Goal: Task Accomplishment & Management: Complete application form

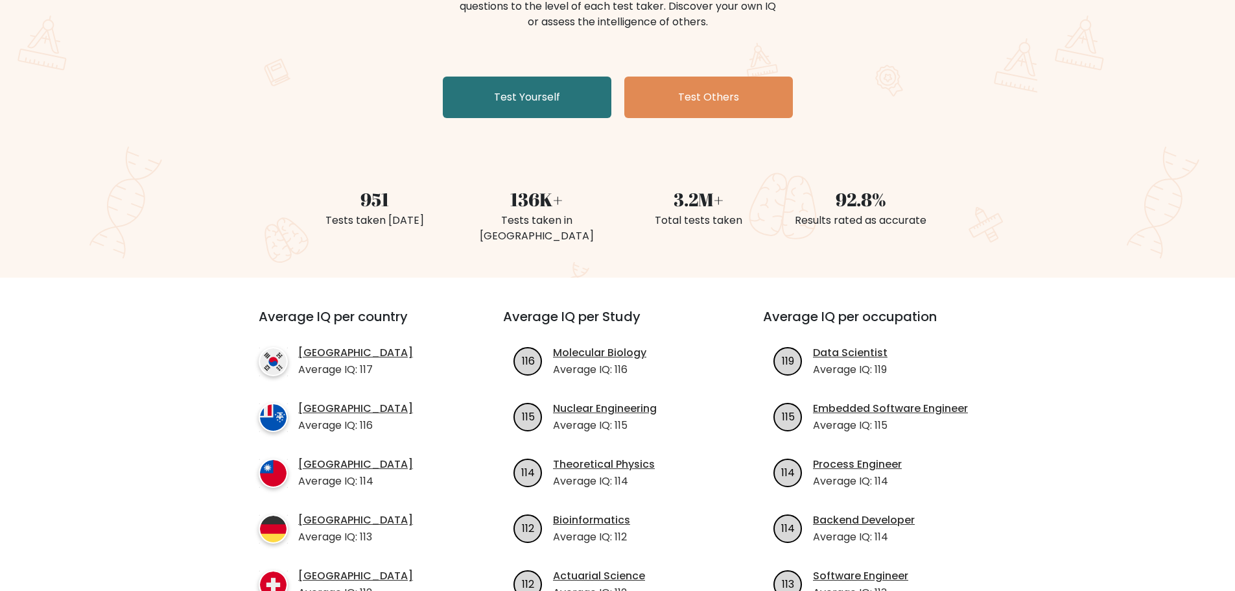
scroll to position [130, 0]
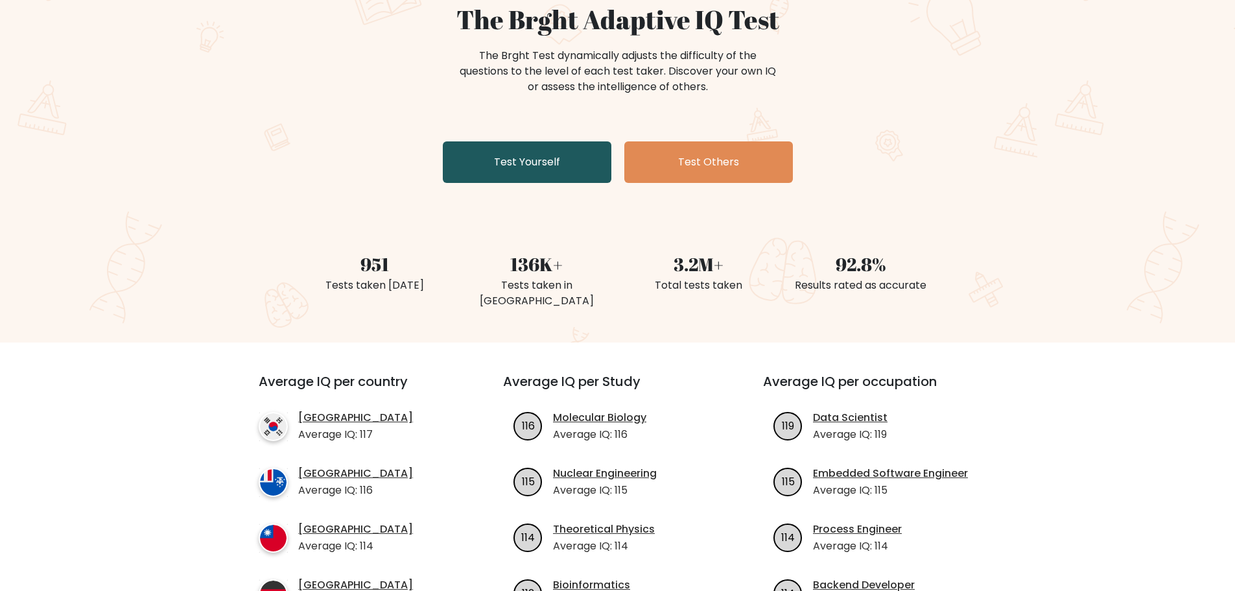
click at [511, 162] on link "Test Yourself" at bounding box center [527, 161] width 169 height 41
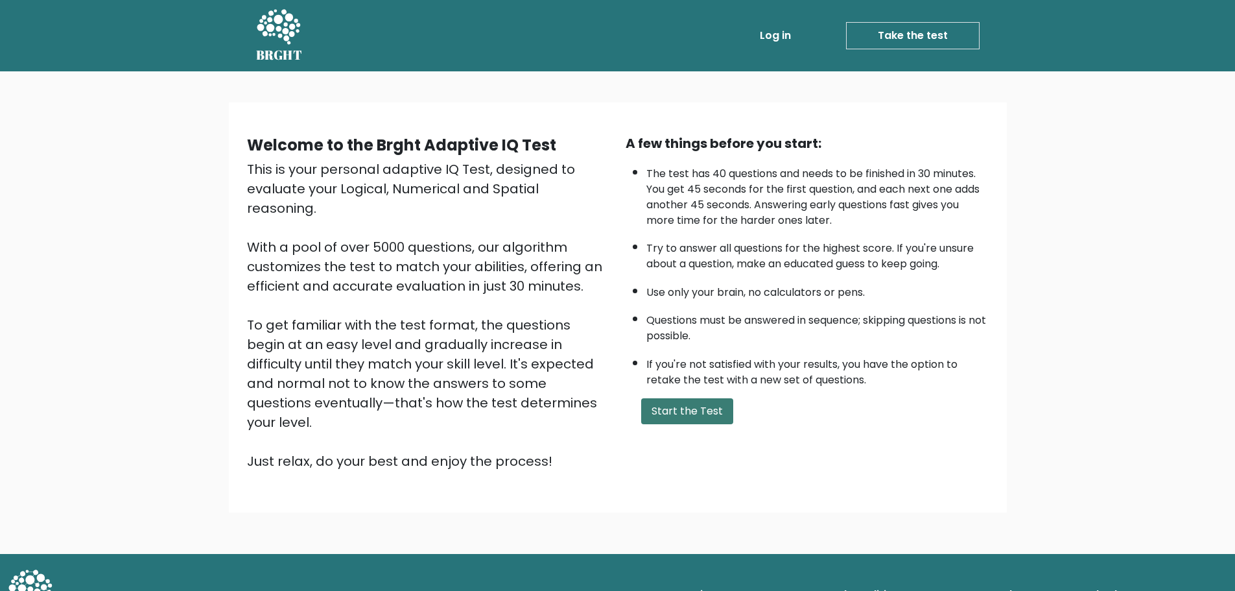
click at [691, 421] on button "Start the Test" at bounding box center [687, 411] width 92 height 26
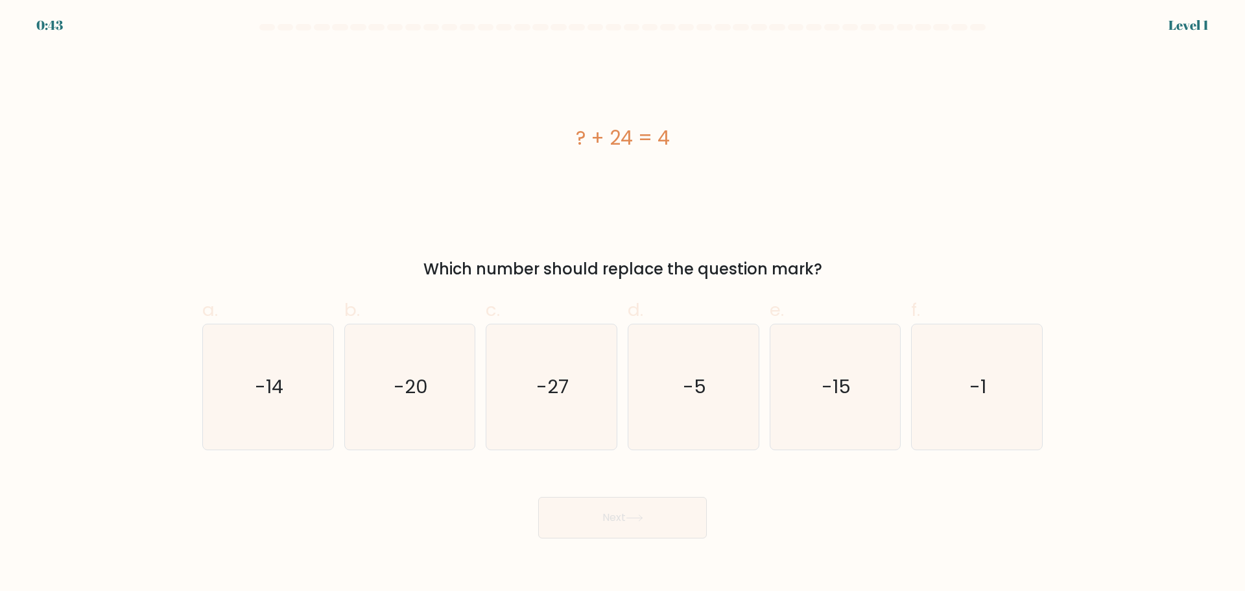
drag, startPoint x: 714, startPoint y: 132, endPoint x: 730, endPoint y: 132, distance: 15.6
click at [730, 132] on div "? + 24 = 4" at bounding box center [622, 137] width 840 height 29
click at [402, 409] on icon "-20" at bounding box center [409, 386] width 125 height 125
click at [622, 304] on input "b. -20" at bounding box center [622, 300] width 1 height 8
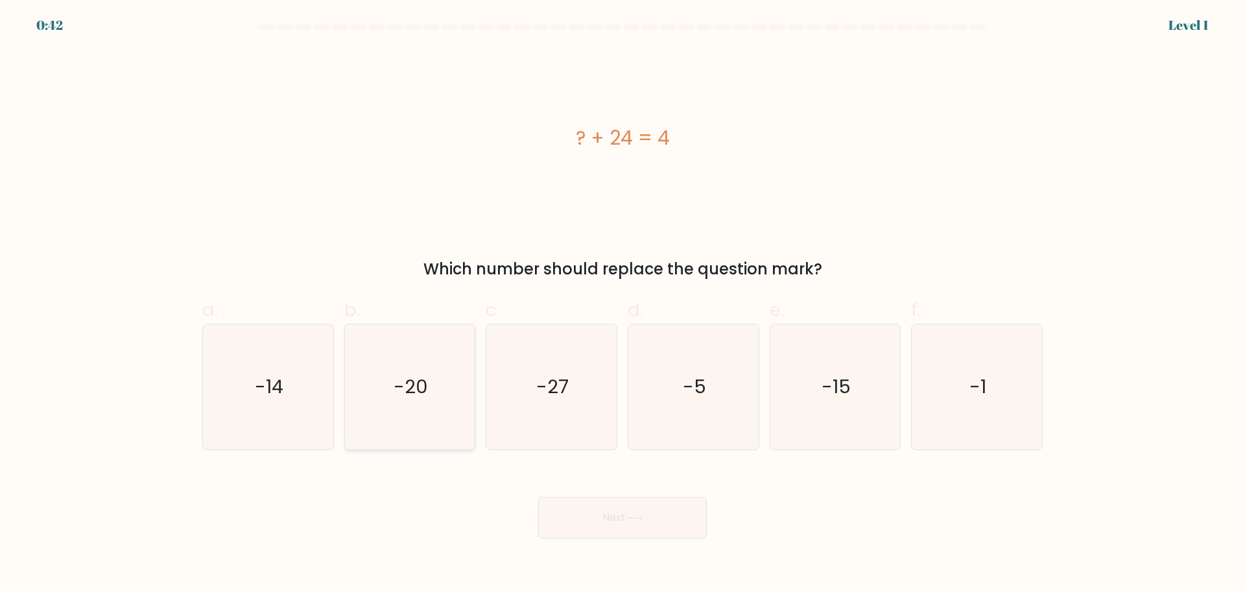
radio input "true"
click at [663, 515] on button "Next" at bounding box center [622, 517] width 169 height 41
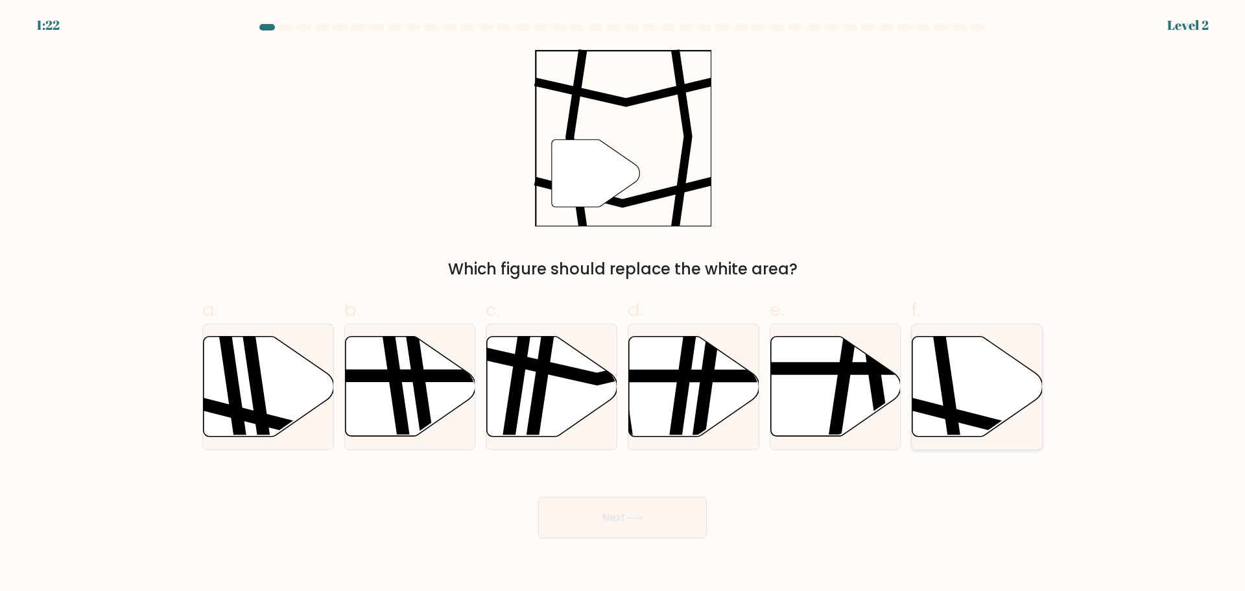
click at [982, 408] on icon at bounding box center [977, 386] width 130 height 100
click at [623, 304] on input "f." at bounding box center [622, 300] width 1 height 8
radio input "true"
click at [626, 530] on button "Next" at bounding box center [622, 517] width 169 height 41
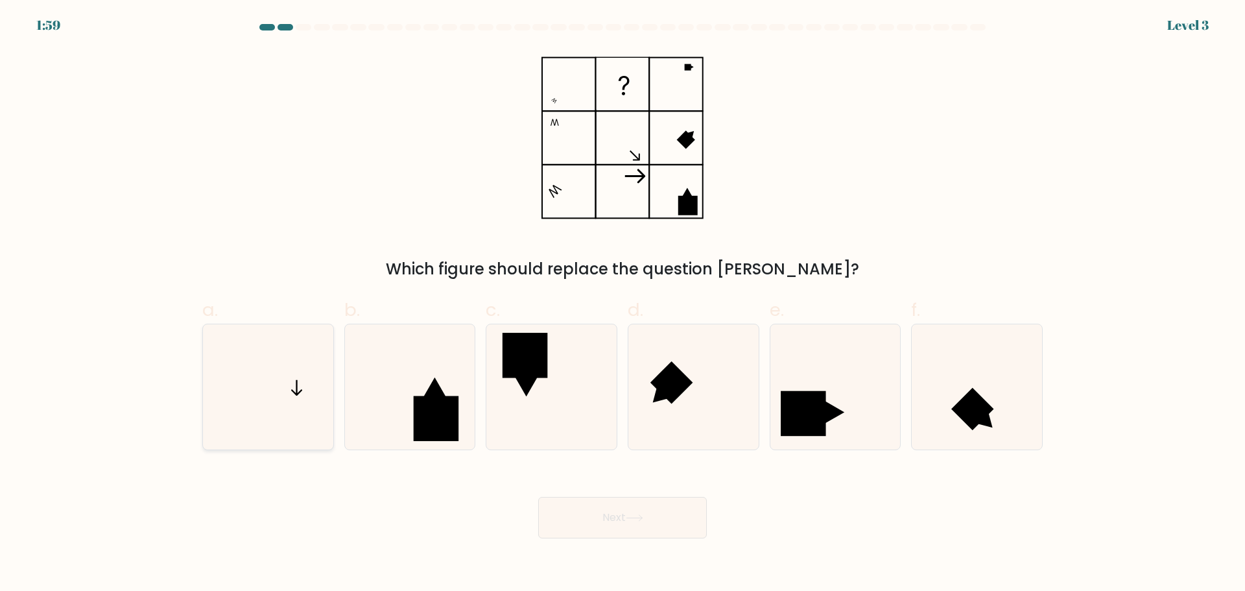
click at [288, 394] on icon at bounding box center [268, 386] width 125 height 125
click at [622, 304] on input "a." at bounding box center [622, 300] width 1 height 8
radio input "true"
click at [589, 519] on button "Next" at bounding box center [622, 517] width 169 height 41
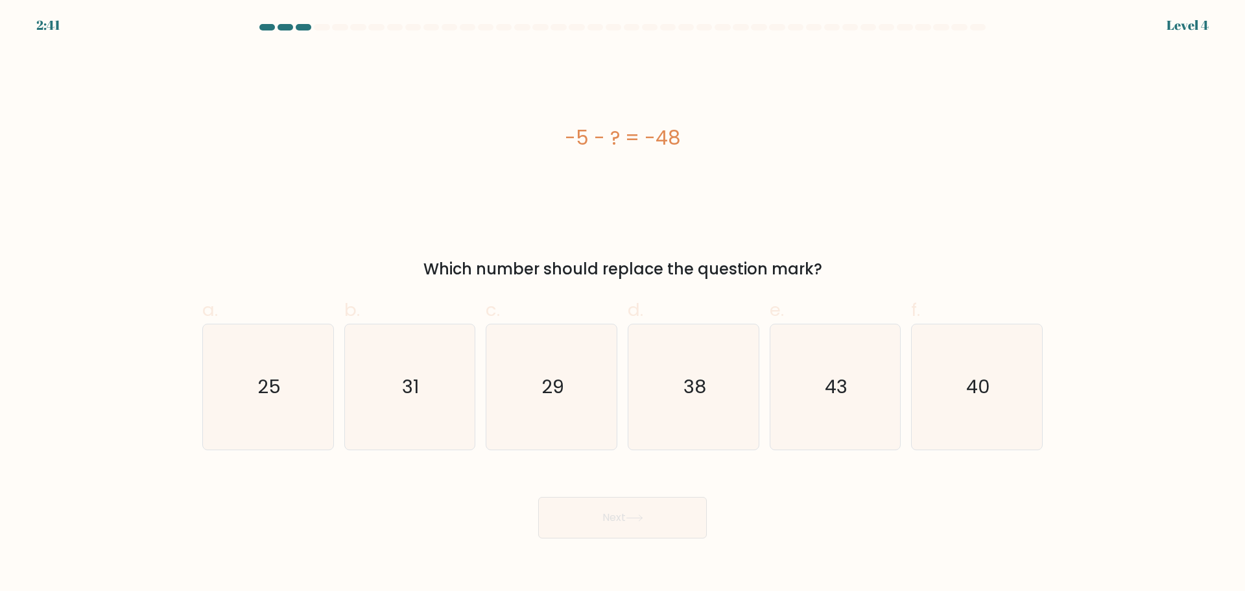
drag, startPoint x: 589, startPoint y: 137, endPoint x: 725, endPoint y: 145, distance: 137.0
click at [716, 143] on div "-5 - ? = -48" at bounding box center [622, 137] width 840 height 29
click at [733, 146] on div "-5 - ? = -48" at bounding box center [622, 137] width 840 height 29
click at [809, 400] on icon "43" at bounding box center [834, 386] width 125 height 125
click at [623, 304] on input "e. 43" at bounding box center [622, 300] width 1 height 8
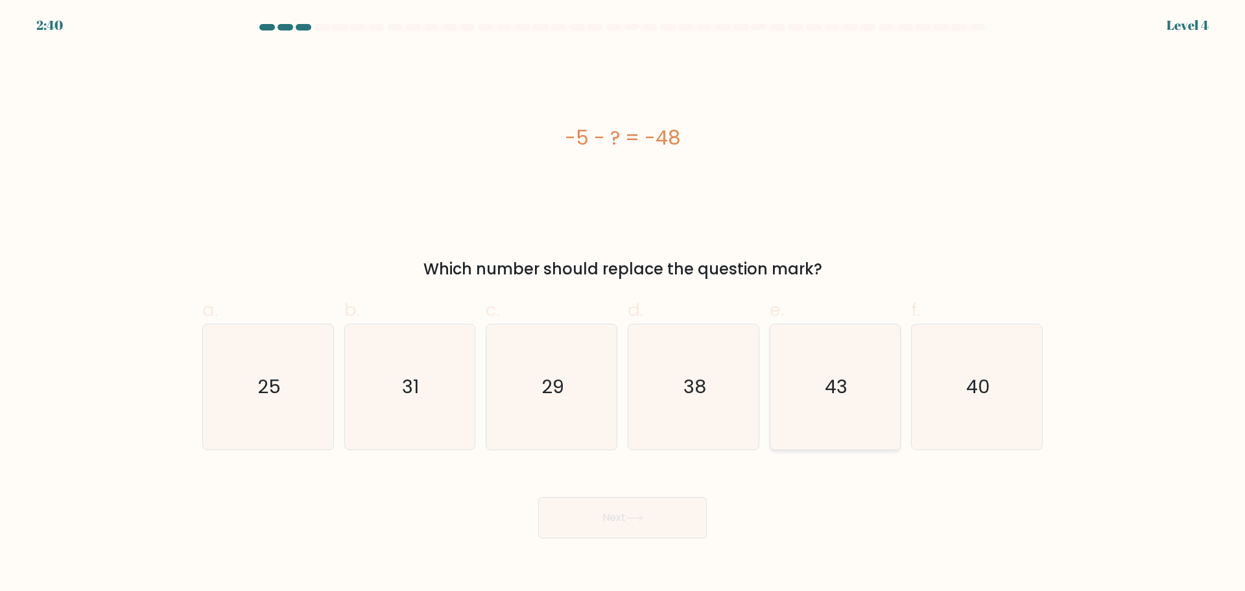
radio input "true"
click at [676, 522] on button "Next" at bounding box center [622, 517] width 169 height 41
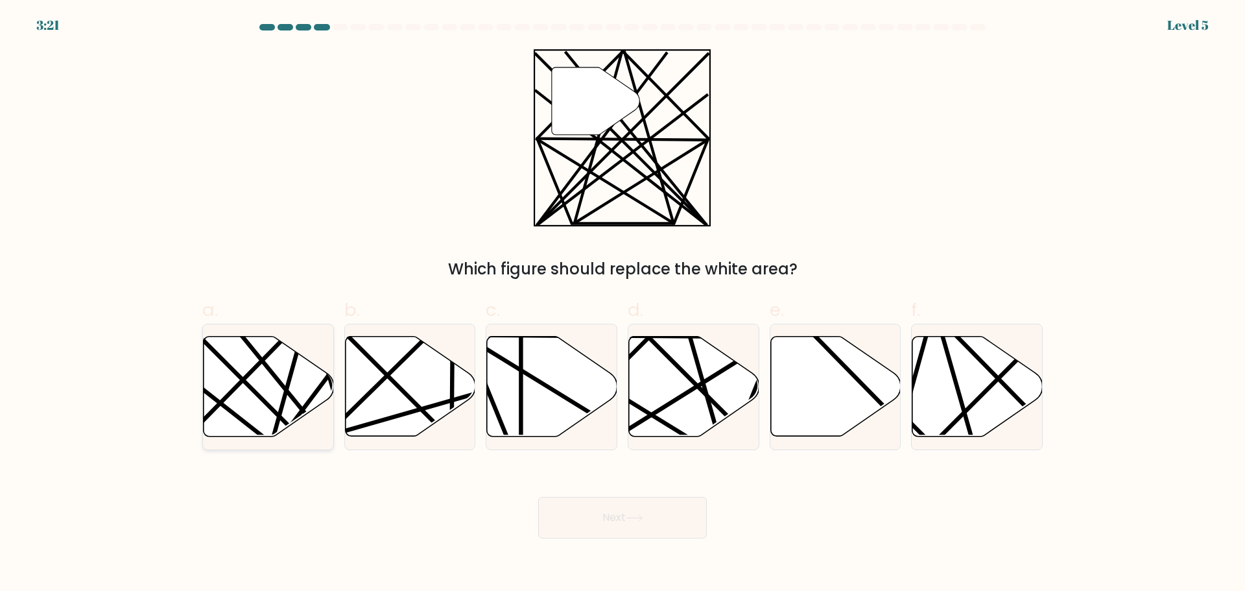
click at [233, 401] on icon at bounding box center [269, 386] width 130 height 100
click at [622, 304] on input "a." at bounding box center [622, 300] width 1 height 8
radio input "true"
click at [619, 517] on button "Next" at bounding box center [622, 517] width 169 height 41
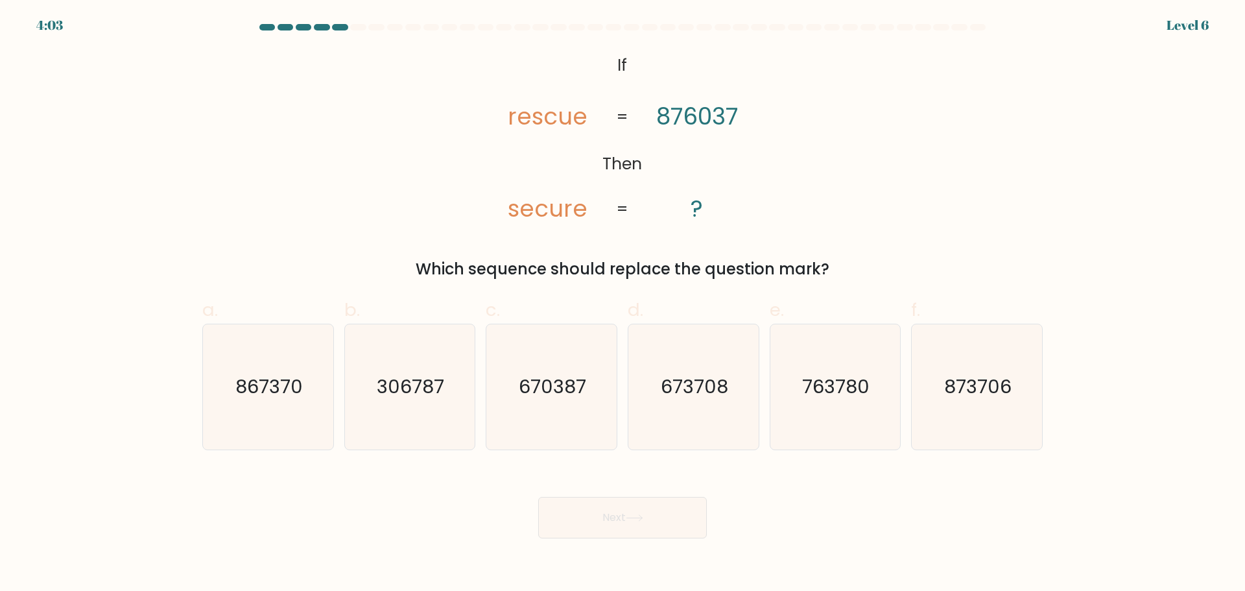
click at [567, 213] on tspan "secure" at bounding box center [548, 209] width 80 height 32
drag, startPoint x: 564, startPoint y: 207, endPoint x: 582, endPoint y: 210, distance: 18.4
click at [582, 210] on tspan "secure" at bounding box center [548, 209] width 80 height 32
drag, startPoint x: 506, startPoint y: 117, endPoint x: 578, endPoint y: 119, distance: 72.6
click at [578, 119] on icon "@import url('https://fonts.googleapis.com/css?family=Abril+Fatface:400,100,100i…" at bounding box center [622, 137] width 288 height 177
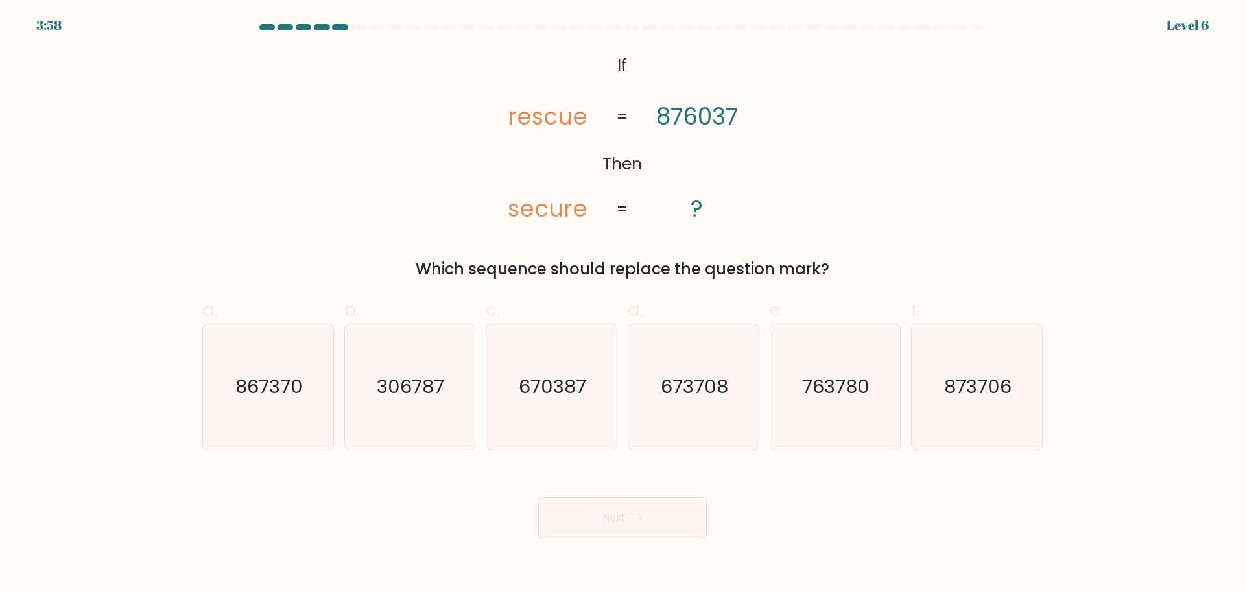
click at [662, 119] on tspan "876037" at bounding box center [697, 117] width 82 height 32
drag, startPoint x: 661, startPoint y: 112, endPoint x: 682, endPoint y: 112, distance: 21.4
click at [682, 112] on tspan "876037" at bounding box center [697, 117] width 82 height 32
click at [602, 410] on icon "670387" at bounding box center [551, 386] width 125 height 125
click at [622, 304] on input "c. 670387" at bounding box center [622, 300] width 1 height 8
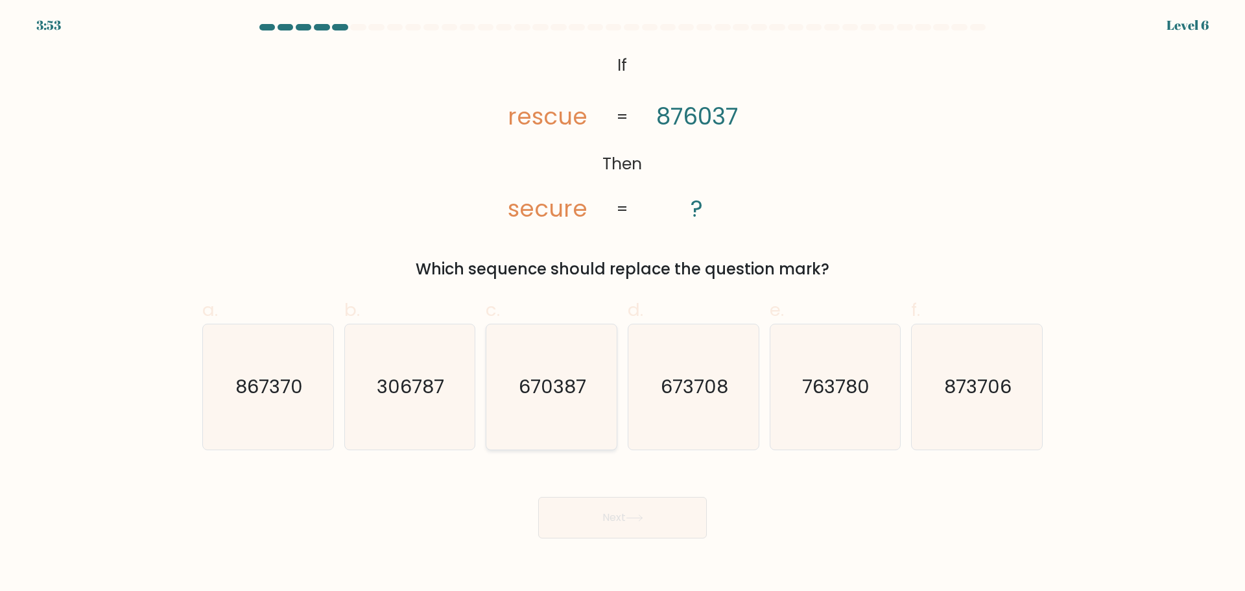
radio input "true"
click at [615, 521] on button "Next" at bounding box center [622, 517] width 169 height 41
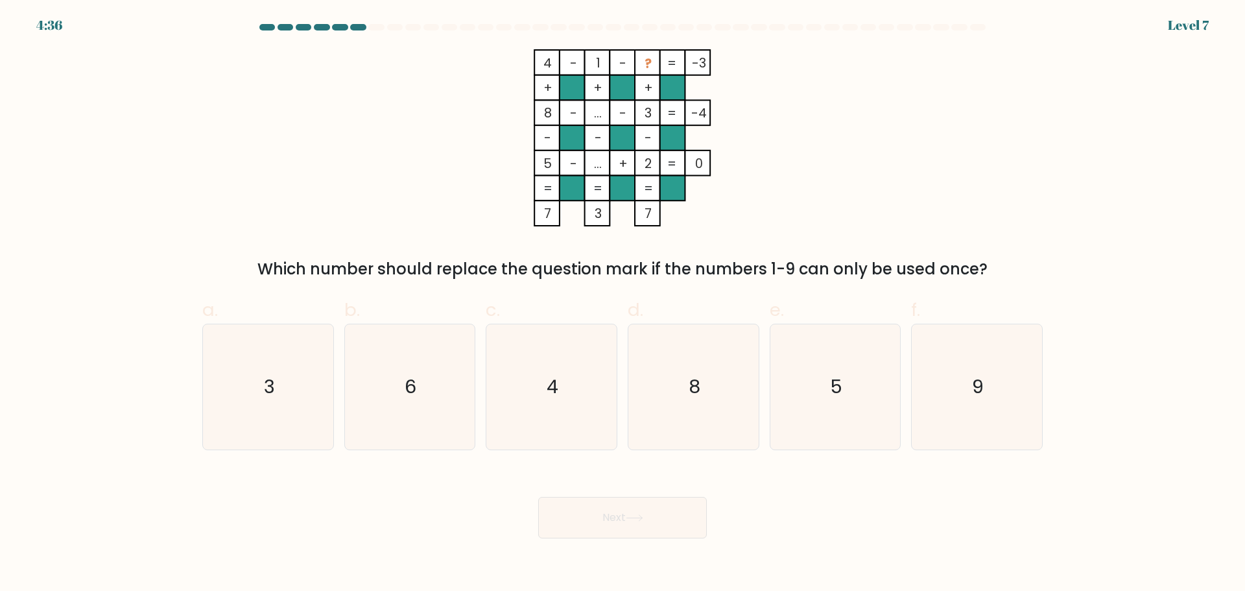
drag, startPoint x: 517, startPoint y: 62, endPoint x: 603, endPoint y: 56, distance: 85.8
click at [603, 56] on icon "4 - 1 - ? -3 + + + 8 - ... - 3 -4 - - - 5 - ... + 2 = 0 = = = = 7 3 7 =" at bounding box center [622, 137] width 389 height 177
click at [603, 56] on rect at bounding box center [597, 62] width 25 height 25
click at [397, 400] on icon "6" at bounding box center [409, 386] width 125 height 125
click at [622, 304] on input "b. 6" at bounding box center [622, 300] width 1 height 8
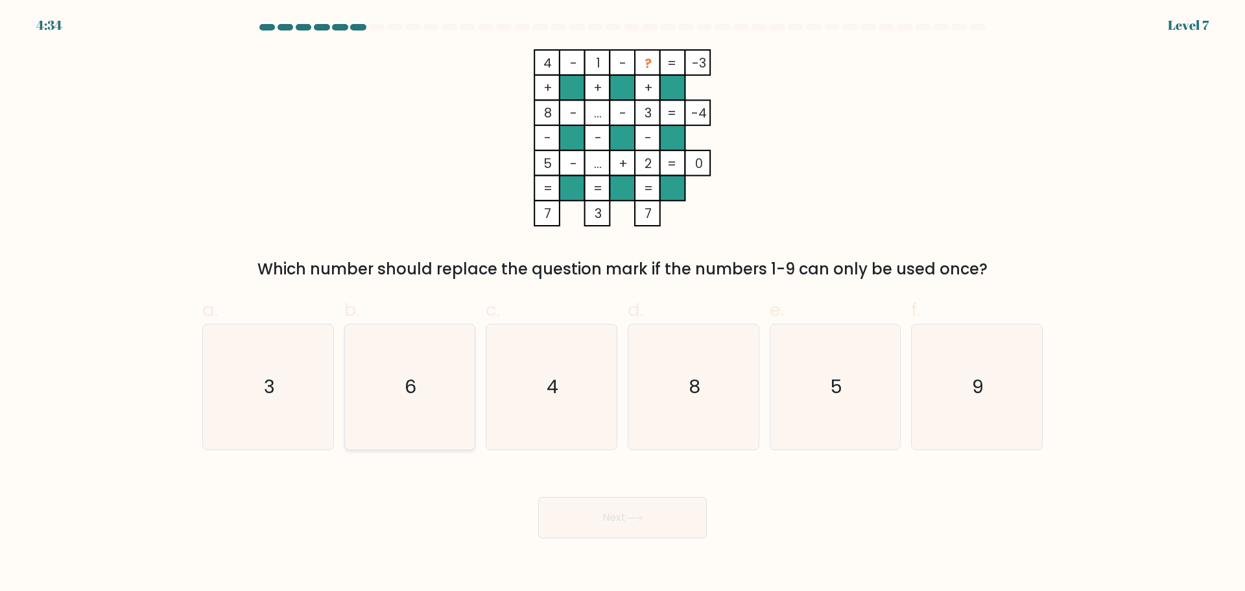
radio input "true"
click at [629, 525] on button "Next" at bounding box center [622, 517] width 169 height 41
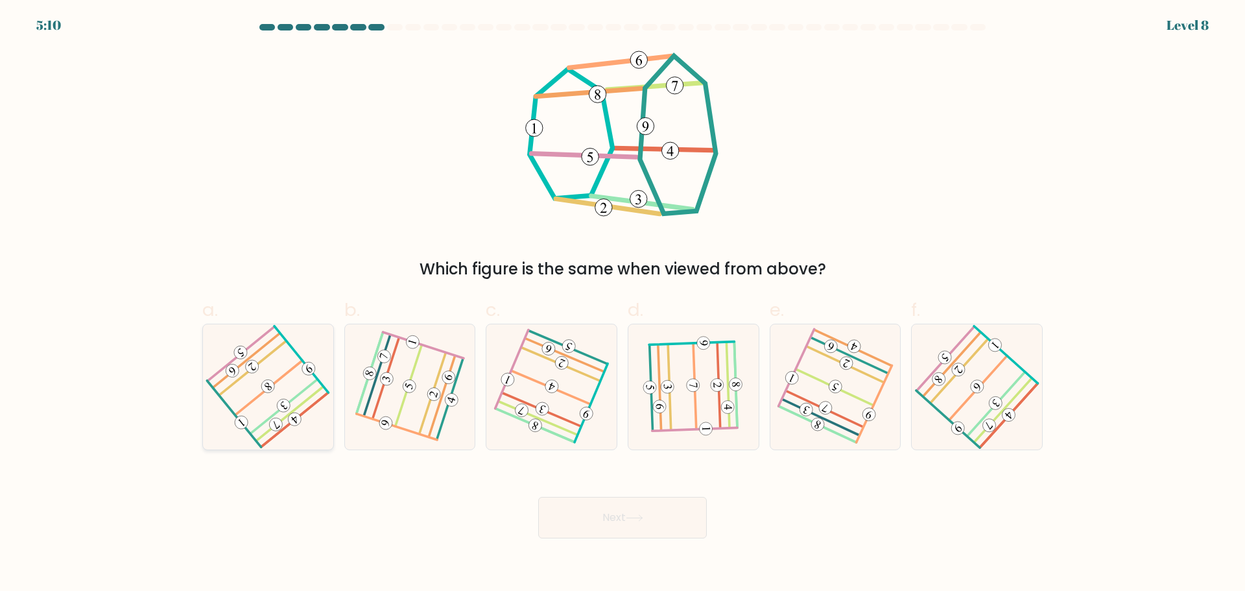
click at [268, 422] on icon at bounding box center [268, 386] width 100 height 100
click at [622, 304] on input "a." at bounding box center [622, 300] width 1 height 8
radio input "true"
